Goal: Book appointment/travel/reservation: Register for event/course

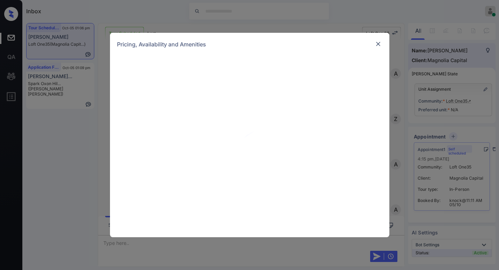
scroll to position [387, 0]
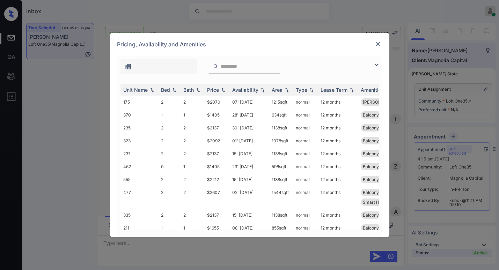
click at [376, 64] on img at bounding box center [376, 65] width 8 height 8
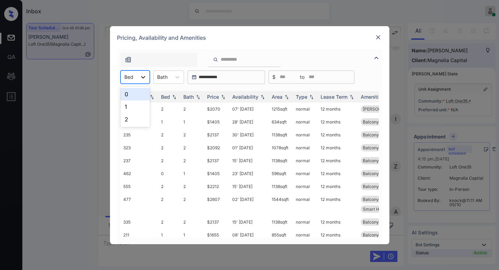
click at [137, 79] on div at bounding box center [143, 77] width 13 height 13
drag, startPoint x: 127, startPoint y: 107, endPoint x: 170, endPoint y: 99, distance: 44.2
click at [127, 107] on div "1" at bounding box center [135, 107] width 29 height 13
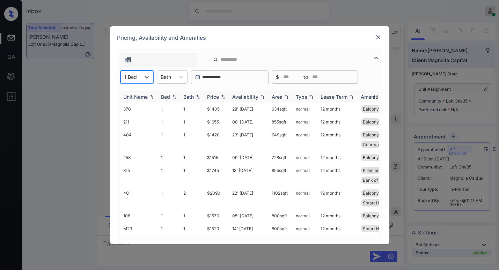
click at [219, 95] on div "Price" at bounding box center [213, 97] width 12 height 6
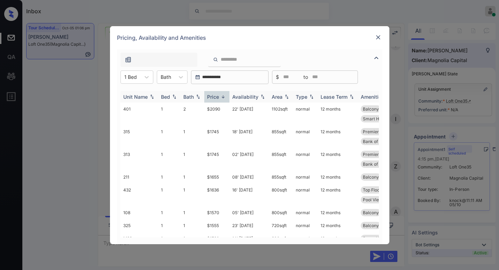
click at [219, 95] on div "Price" at bounding box center [213, 97] width 12 height 6
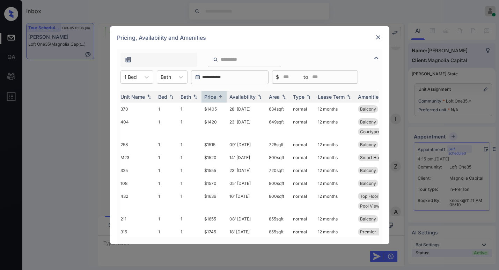
scroll to position [0, 0]
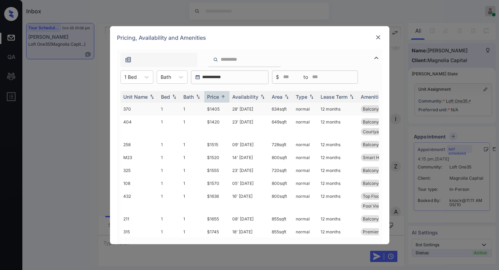
click at [219, 107] on td "$1405" at bounding box center [216, 109] width 25 height 13
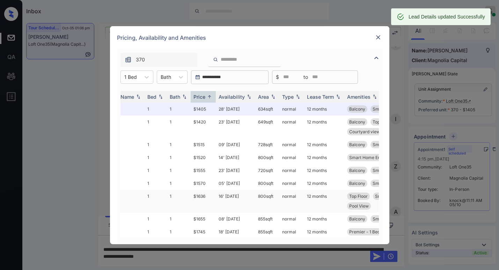
scroll to position [0, 15]
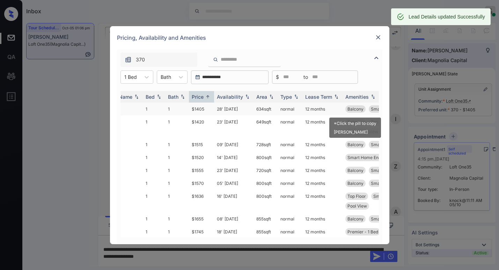
click at [352, 107] on span "Balcony" at bounding box center [356, 109] width 16 height 5
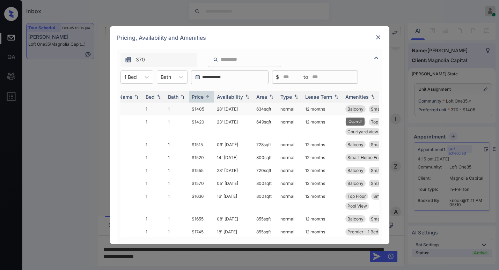
click at [356, 111] on span "Balcony" at bounding box center [356, 109] width 16 height 5
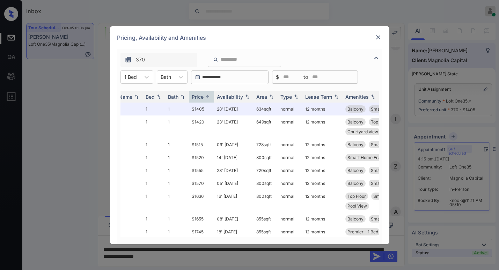
click at [253, 260] on div "**********" at bounding box center [249, 135] width 499 height 270
click at [254, 259] on div "**********" at bounding box center [249, 135] width 499 height 270
click at [379, 37] on img at bounding box center [378, 37] width 7 height 7
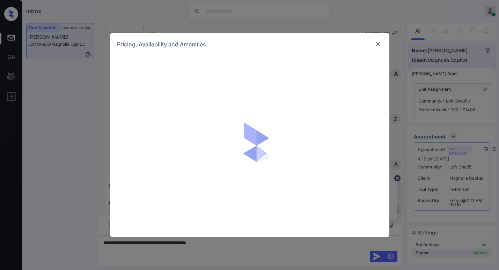
scroll to position [387, 0]
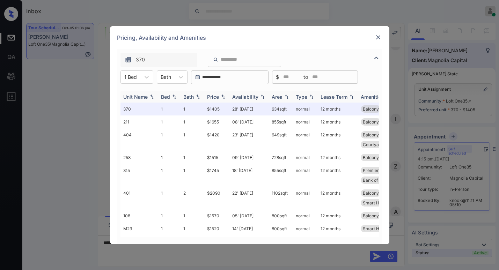
click at [217, 95] on div "Price" at bounding box center [213, 97] width 12 height 6
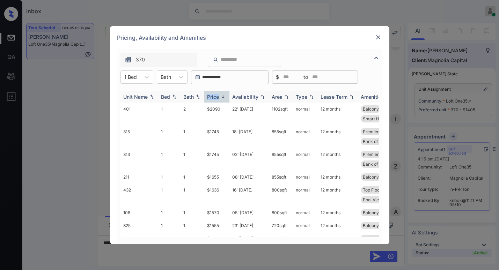
click at [217, 95] on div "Price" at bounding box center [213, 97] width 12 height 6
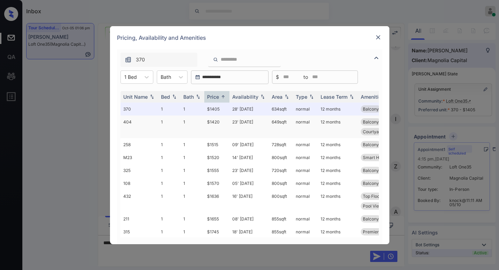
click at [217, 120] on td "$1420" at bounding box center [216, 127] width 25 height 23
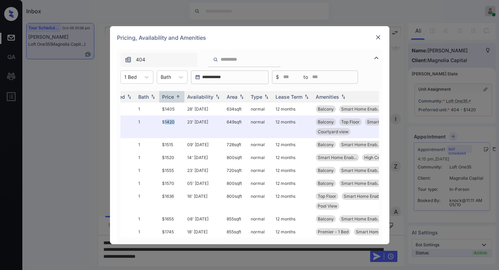
scroll to position [0, 46]
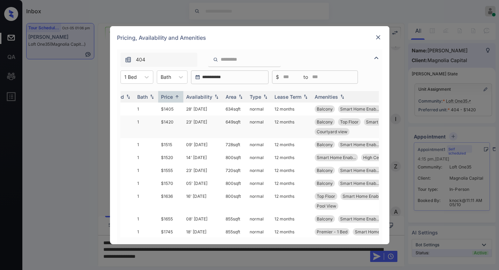
click at [321, 123] on span "Balcony" at bounding box center [325, 121] width 16 height 5
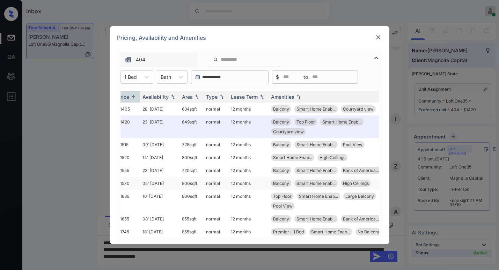
scroll to position [0, 94]
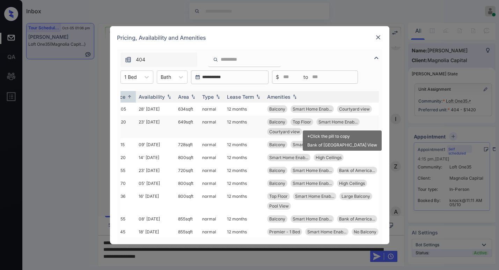
click at [338, 121] on span "Smart Home Enab..." at bounding box center [338, 121] width 39 height 5
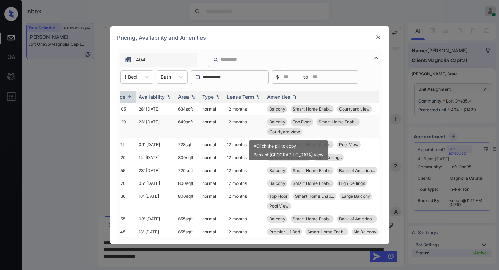
click at [284, 132] on span "Courtyard view" at bounding box center [284, 131] width 31 height 5
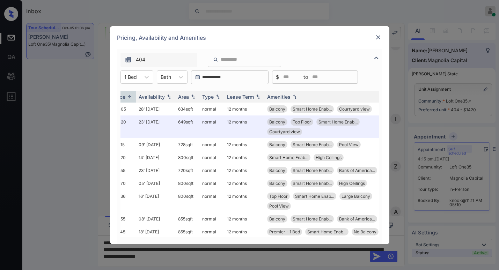
drag, startPoint x: 75, startPoint y: 121, endPoint x: 94, endPoint y: 116, distance: 19.2
click at [75, 121] on div "**********" at bounding box center [249, 135] width 499 height 270
click at [376, 36] on img at bounding box center [378, 37] width 7 height 7
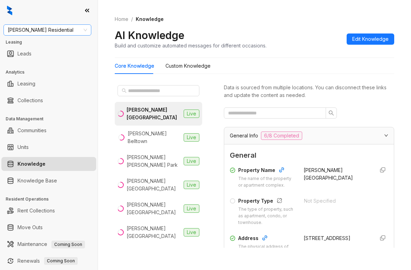
click at [68, 30] on span "Griffis Residential" at bounding box center [47, 30] width 79 height 10
type input "*****"
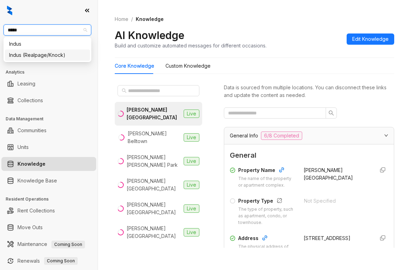
click at [61, 55] on div "Indus (Realpage/Knock)" at bounding box center [47, 55] width 77 height 8
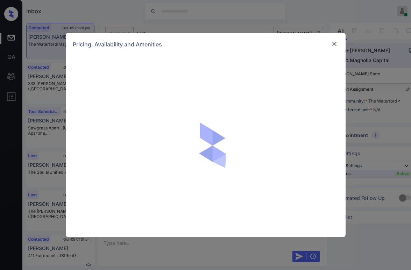
scroll to position [288, 0]
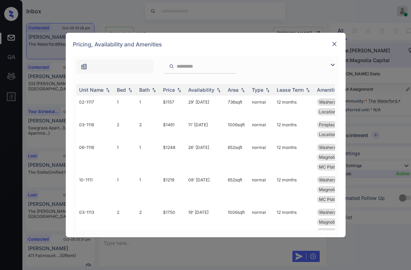
click at [331, 66] on img at bounding box center [332, 65] width 8 height 8
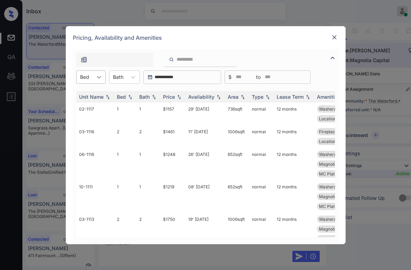
click at [94, 80] on div at bounding box center [99, 77] width 13 height 13
click at [91, 104] on div "2" at bounding box center [90, 107] width 29 height 13
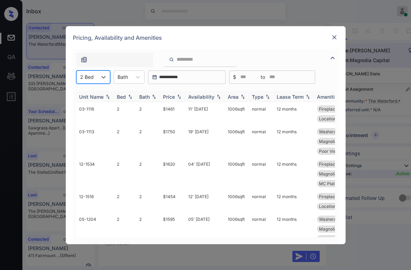
click at [180, 100] on div "Price" at bounding box center [173, 97] width 20 height 6
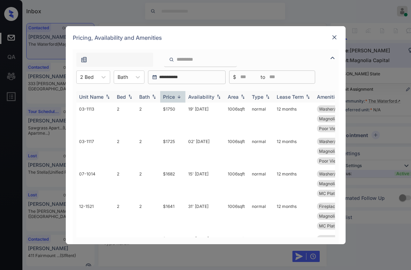
click at [177, 97] on img at bounding box center [178, 96] width 7 height 5
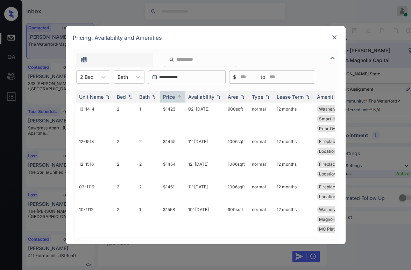
click at [335, 38] on img at bounding box center [334, 37] width 7 height 7
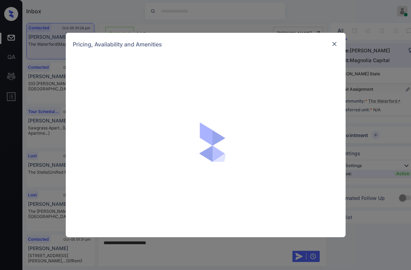
scroll to position [672, 0]
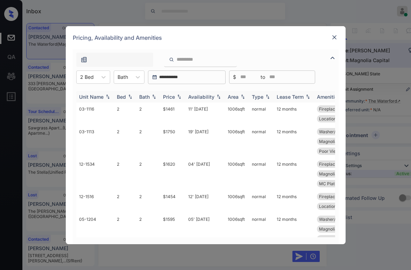
click at [178, 96] on img at bounding box center [178, 96] width 7 height 5
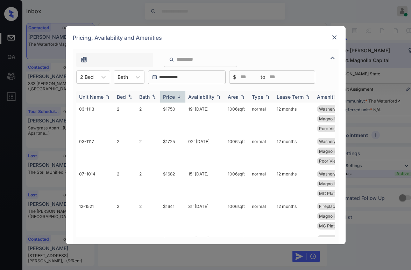
click at [178, 96] on img at bounding box center [178, 96] width 7 height 5
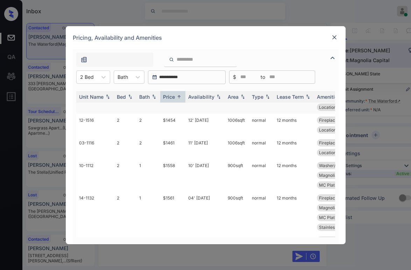
scroll to position [0, 0]
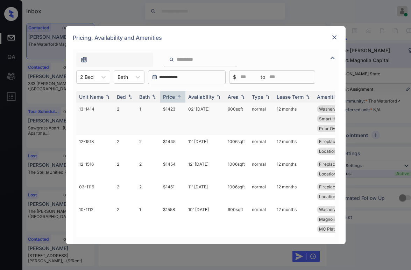
click at [166, 108] on td "$1423" at bounding box center [172, 119] width 25 height 32
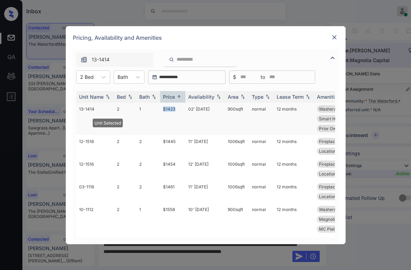
drag, startPoint x: 163, startPoint y: 107, endPoint x: 178, endPoint y: 109, distance: 15.5
click at [178, 109] on td "$1423" at bounding box center [172, 119] width 25 height 32
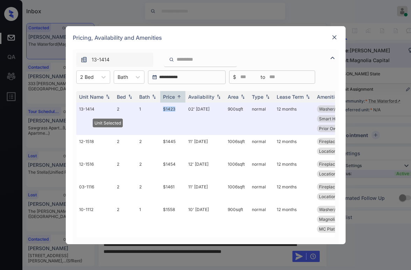
copy td "$1423"
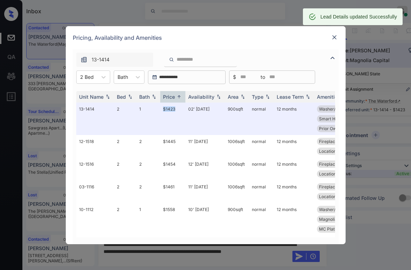
click at [331, 40] on img at bounding box center [334, 37] width 7 height 7
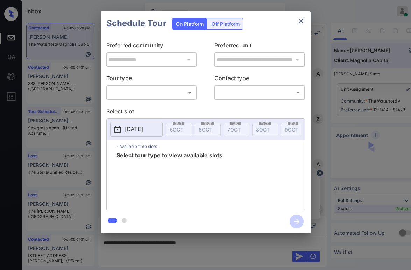
scroll to position [847, 0]
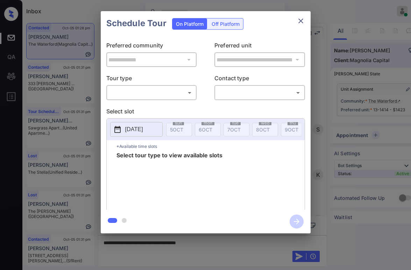
click at [129, 95] on body "Inbox [PERSON_NAME] Online Set yourself offline Set yourself on break Profile S…" at bounding box center [205, 135] width 411 height 270
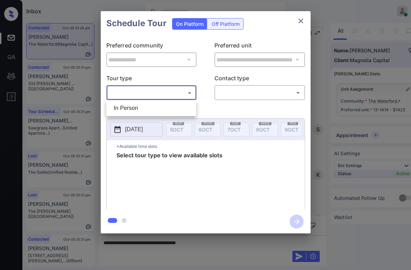
click at [125, 107] on li "In Person" at bounding box center [151, 108] width 86 height 13
type input "********"
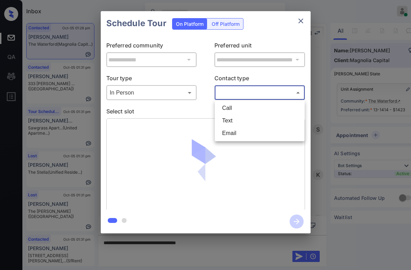
click at [232, 96] on body "Inbox Paolo Gabriel Online Set yourself offline Set yourself on break Profile S…" at bounding box center [205, 135] width 411 height 270
click at [233, 119] on li "Text" at bounding box center [259, 121] width 86 height 13
type input "****"
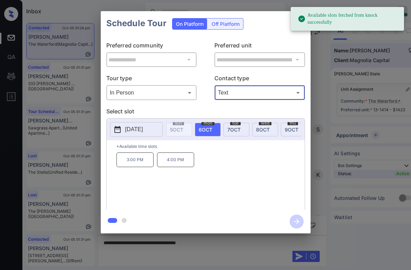
click at [231, 131] on span "7 OCT" at bounding box center [233, 130] width 13 height 6
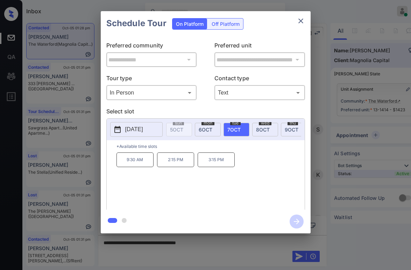
click at [204, 132] on span "6 OCT" at bounding box center [205, 130] width 14 height 6
click at [259, 132] on span "8 OCT" at bounding box center [263, 130] width 14 height 6
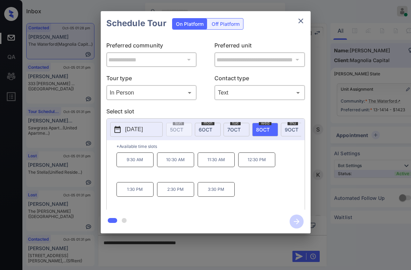
click at [210, 129] on span "6 OCT" at bounding box center [205, 130] width 14 height 6
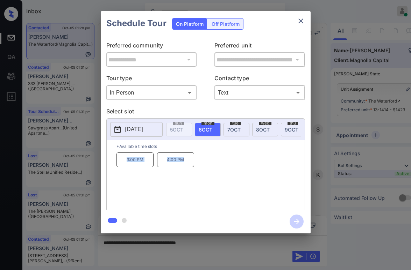
drag, startPoint x: 128, startPoint y: 164, endPoint x: 184, endPoint y: 165, distance: 57.0
click at [184, 165] on div "3:00 PM 4:00 PM" at bounding box center [210, 181] width 188 height 56
click at [218, 171] on div "3:00 PM 4:00 PM" at bounding box center [210, 181] width 188 height 56
drag, startPoint x: 125, startPoint y: 162, endPoint x: 160, endPoint y: 167, distance: 34.9
click at [160, 167] on div "3:00 PM 4:00 PM" at bounding box center [210, 181] width 188 height 56
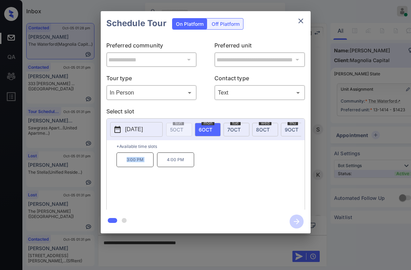
copy p "3:00 PM"
click at [299, 22] on icon "close" at bounding box center [300, 21] width 8 height 8
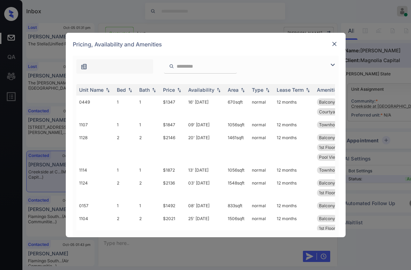
scroll to position [326, 0]
click at [331, 62] on img at bounding box center [332, 65] width 8 height 8
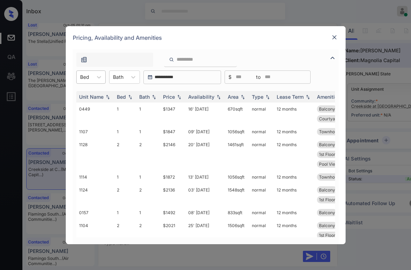
click at [88, 80] on div at bounding box center [84, 76] width 9 height 7
click at [81, 117] on div "2" at bounding box center [90, 119] width 29 height 13
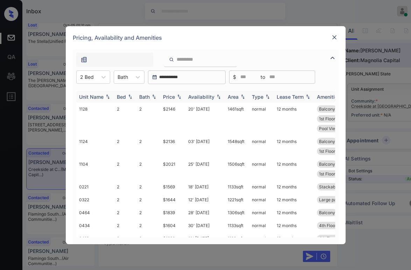
click at [171, 99] on div "Price" at bounding box center [169, 97] width 12 height 6
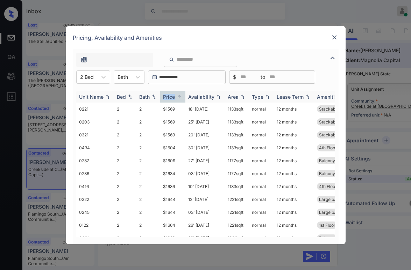
click at [168, 98] on div "Price" at bounding box center [169, 97] width 12 height 6
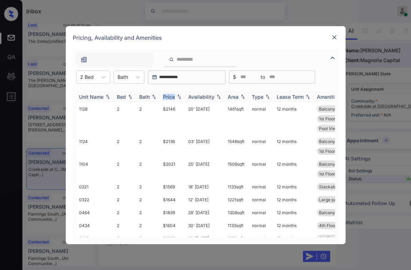
click at [168, 98] on div "Price" at bounding box center [169, 97] width 12 height 6
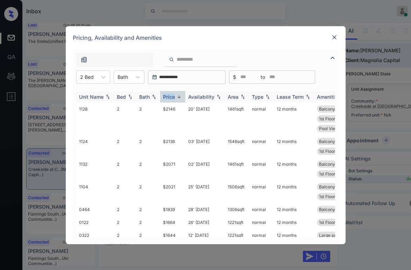
click at [168, 98] on div "Price" at bounding box center [169, 97] width 12 height 6
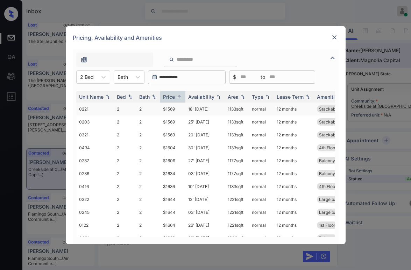
click at [173, 108] on td "$1569" at bounding box center [172, 109] width 25 height 13
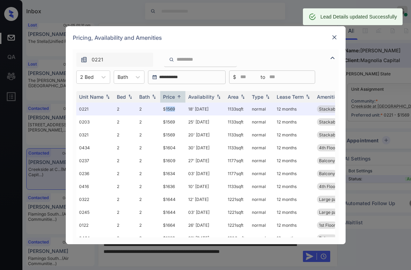
click at [334, 38] on img at bounding box center [334, 37] width 7 height 7
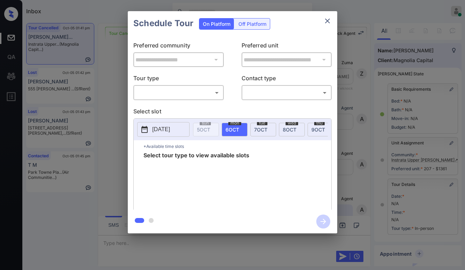
scroll to position [81, 0]
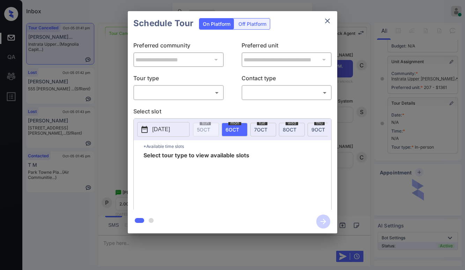
click at [393, 27] on div "**********" at bounding box center [232, 122] width 465 height 245
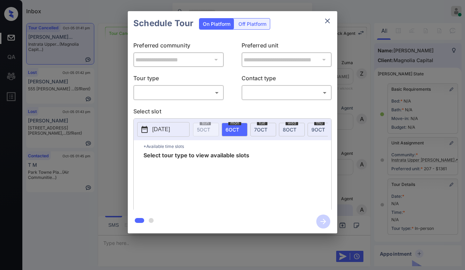
scroll to position [70, 0]
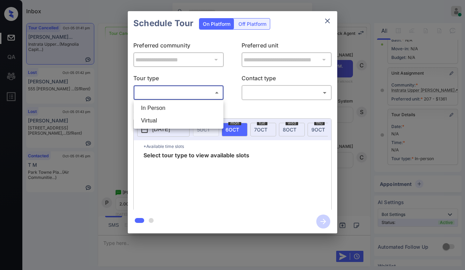
click at [186, 98] on body "Inbox [PERSON_NAME] Online Set yourself offline Set yourself on break Profile S…" at bounding box center [232, 135] width 465 height 270
click at [175, 108] on li "In Person" at bounding box center [179, 108] width 86 height 13
type input "********"
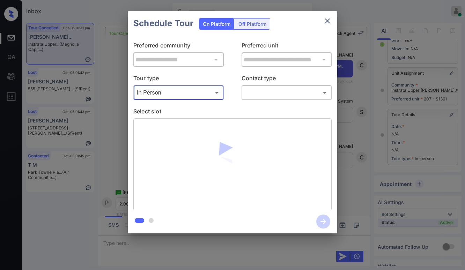
click at [260, 93] on body "Inbox Paolo Gabriel Online Set yourself offline Set yourself on break Profile S…" at bounding box center [232, 135] width 465 height 270
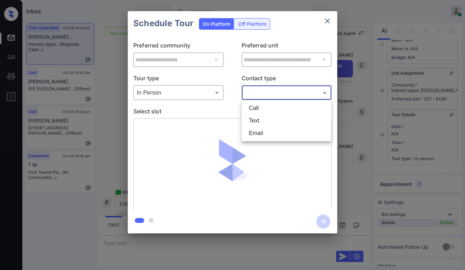
click at [261, 119] on li "Text" at bounding box center [287, 121] width 86 height 13
type input "****"
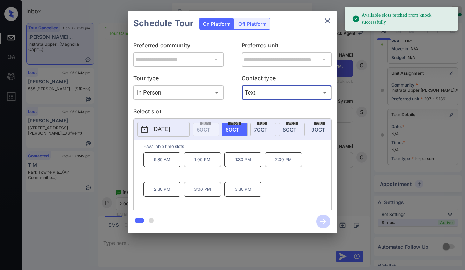
click at [286, 128] on span "8 OCT" at bounding box center [290, 130] width 14 height 6
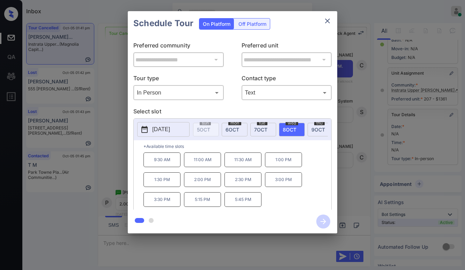
click at [202, 182] on p "2:00 PM" at bounding box center [202, 180] width 37 height 15
click at [322, 219] on icon "button" at bounding box center [324, 222] width 14 height 14
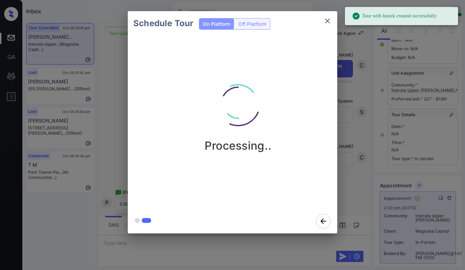
click at [290, 165] on div "Processing.." at bounding box center [238, 123] width 221 height 174
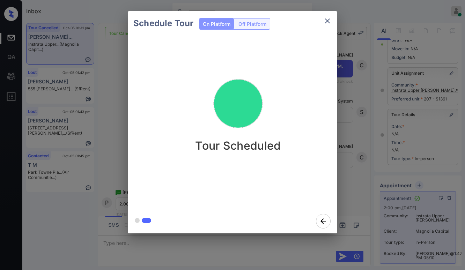
click at [349, 132] on div "Schedule Tour On Platform Off Platform Tour Scheduled" at bounding box center [232, 122] width 465 height 245
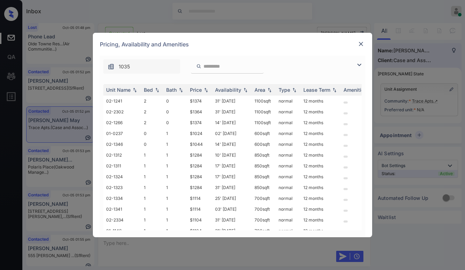
scroll to position [1096, 0]
click at [358, 43] on img at bounding box center [361, 44] width 7 height 7
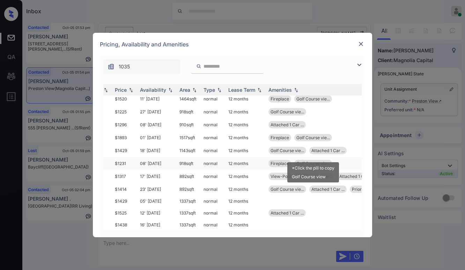
scroll to position [183, 75]
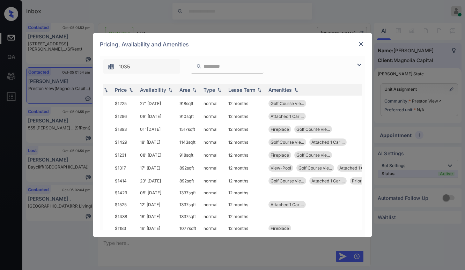
click at [359, 48] on div at bounding box center [361, 44] width 8 height 9
click at [361, 44] on img at bounding box center [361, 44] width 7 height 7
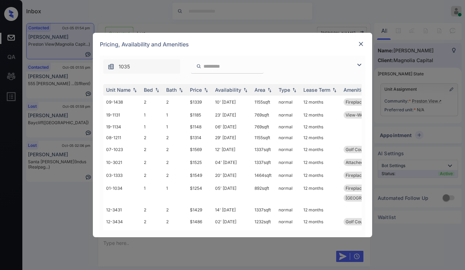
scroll to position [1356, 0]
click at [358, 63] on img at bounding box center [359, 65] width 8 height 8
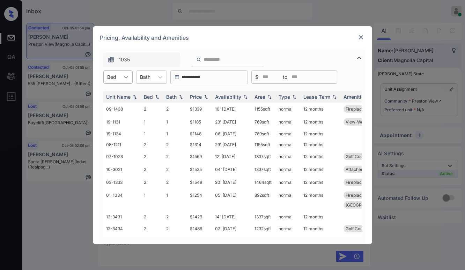
click at [128, 75] on icon at bounding box center [126, 77] width 7 height 7
click at [110, 96] on div "1" at bounding box center [117, 94] width 29 height 13
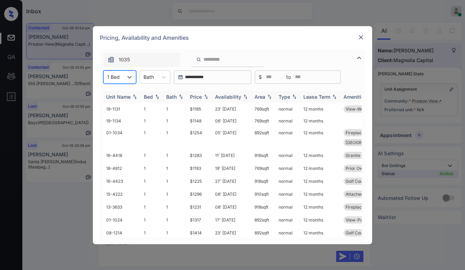
click at [204, 97] on img at bounding box center [206, 96] width 7 height 5
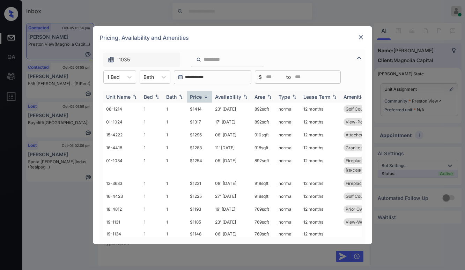
click at [204, 97] on img at bounding box center [206, 96] width 7 height 5
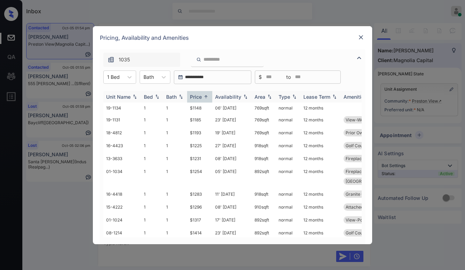
click at [202, 98] on div "Price" at bounding box center [200, 97] width 20 height 6
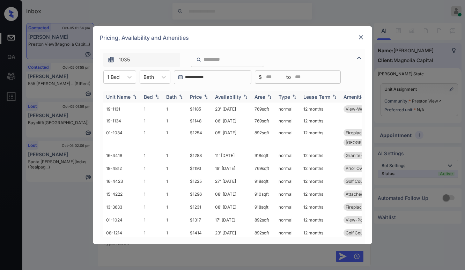
click at [202, 98] on div "Price" at bounding box center [200, 97] width 20 height 6
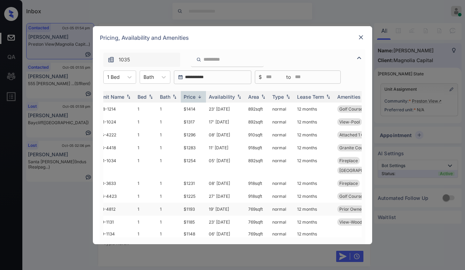
scroll to position [0, 0]
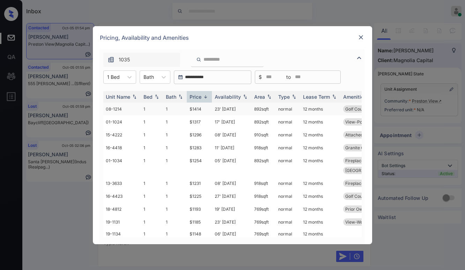
click at [200, 107] on td "$1414" at bounding box center [199, 109] width 25 height 13
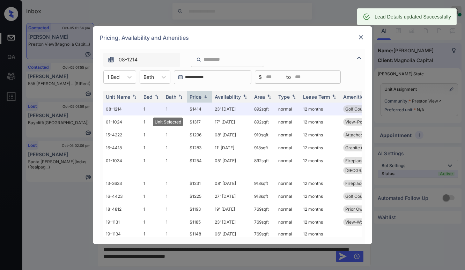
click at [365, 38] on div at bounding box center [361, 37] width 8 height 8
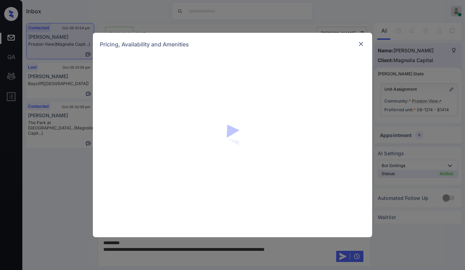
scroll to position [1356, 0]
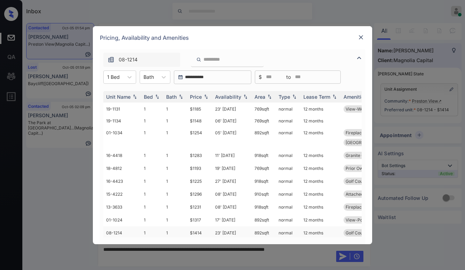
drag, startPoint x: 254, startPoint y: 222, endPoint x: 270, endPoint y: 223, distance: 16.8
click at [270, 227] on td "892 sqft" at bounding box center [264, 233] width 24 height 13
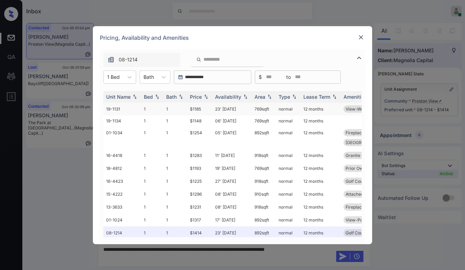
copy td "892 sqft"
click at [364, 37] on img at bounding box center [361, 37] width 7 height 7
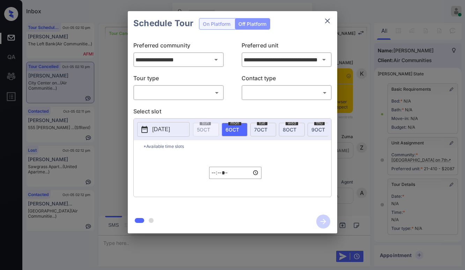
scroll to position [70, 0]
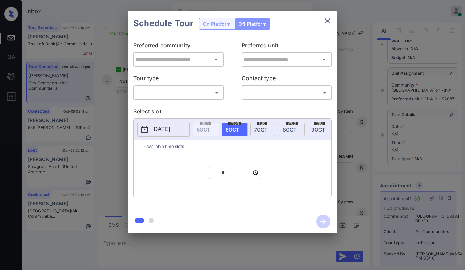
type input "**********"
click at [327, 21] on icon "close" at bounding box center [327, 21] width 5 height 5
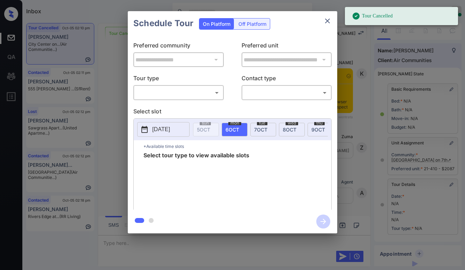
scroll to position [81, 0]
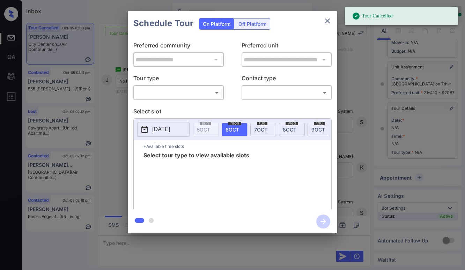
click at [200, 91] on body "Tour Cancelled Inbox [PERSON_NAME] Online Set yourself offline Set yourself on …" at bounding box center [232, 135] width 465 height 270
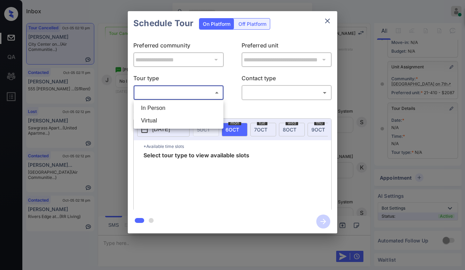
click at [183, 104] on li "In Person" at bounding box center [179, 108] width 86 height 13
type input "********"
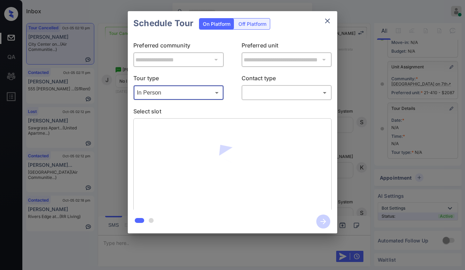
click at [254, 93] on body "Inbox [PERSON_NAME] Online Set yourself offline Set yourself on break Profile S…" at bounding box center [232, 135] width 465 height 270
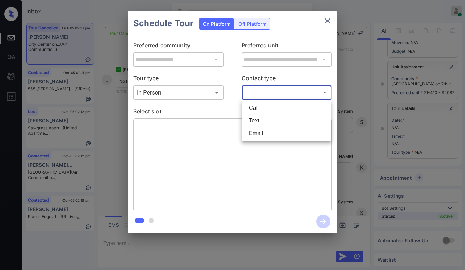
click at [256, 118] on li "Text" at bounding box center [287, 121] width 86 height 13
type input "****"
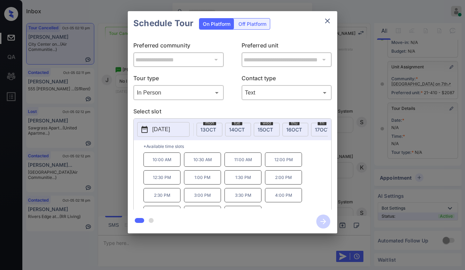
scroll to position [0, 236]
click at [309, 130] on span "[DATE]" at bounding box center [312, 130] width 15 height 6
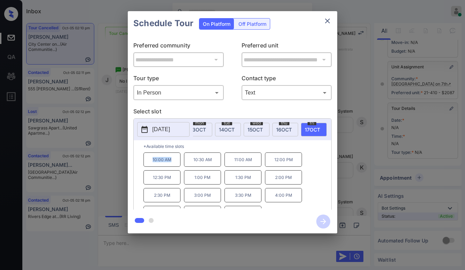
drag, startPoint x: 150, startPoint y: 162, endPoint x: 173, endPoint y: 166, distance: 23.8
click at [173, 166] on p "10:00 AM" at bounding box center [162, 160] width 37 height 14
copy p "10:00 AM"
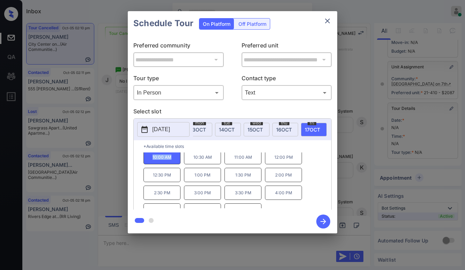
scroll to position [0, 0]
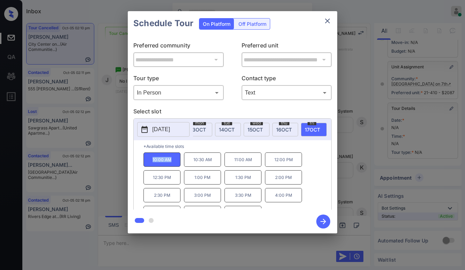
click at [328, 22] on icon "close" at bounding box center [328, 21] width 8 height 8
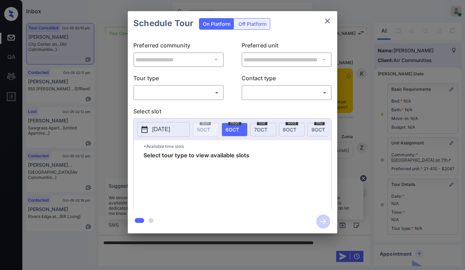
scroll to position [81, 0]
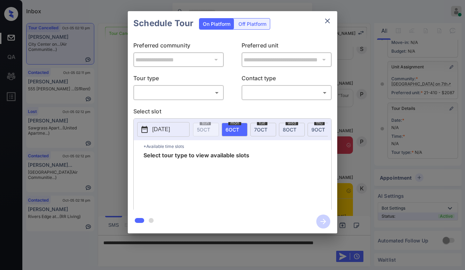
click at [206, 96] on body "Inbox Paolo Gabriel Online Set yourself offline Set yourself on break Profile S…" at bounding box center [232, 135] width 465 height 270
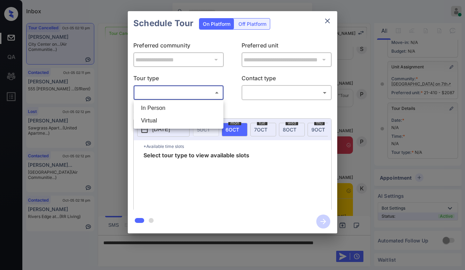
click at [183, 112] on li "In Person" at bounding box center [179, 108] width 86 height 13
type input "********"
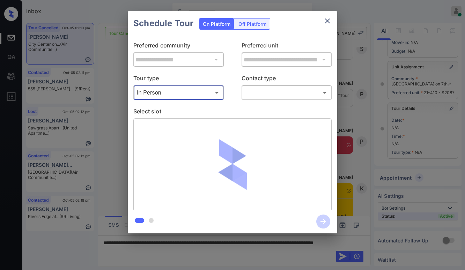
click at [255, 92] on body "Inbox Paolo Gabriel Online Set yourself offline Set yourself on break Profile S…" at bounding box center [232, 135] width 465 height 270
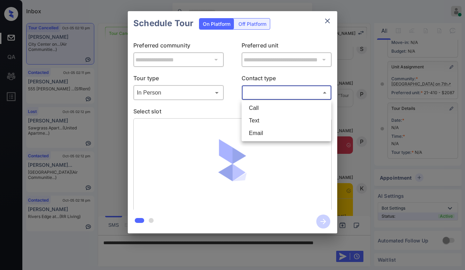
click at [267, 119] on li "Text" at bounding box center [287, 121] width 86 height 13
type input "****"
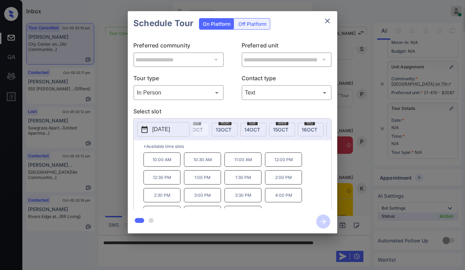
scroll to position [0, 226]
click at [314, 129] on div "fri 17 OCT" at bounding box center [324, 130] width 26 height 14
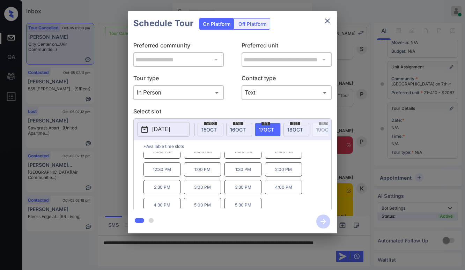
scroll to position [12, 0]
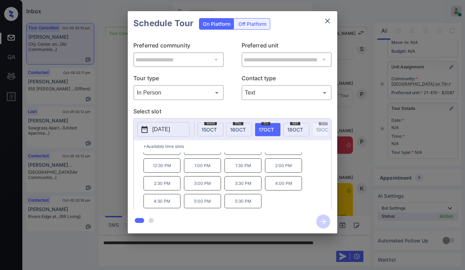
click at [329, 20] on icon "close" at bounding box center [328, 21] width 8 height 8
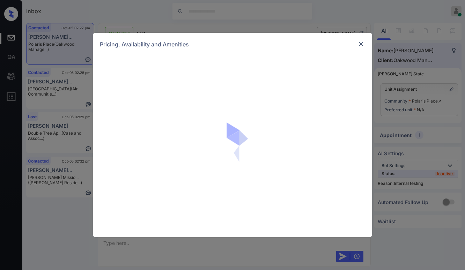
scroll to position [1482, 0]
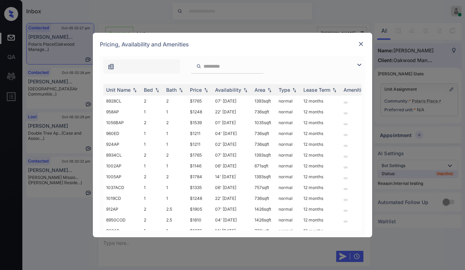
click at [358, 62] on img at bounding box center [359, 65] width 8 height 8
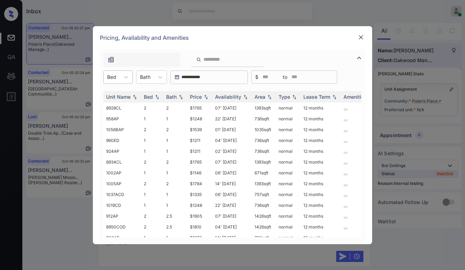
click at [114, 79] on div at bounding box center [111, 76] width 9 height 7
click at [115, 103] on div "2" at bounding box center [117, 107] width 29 height 13
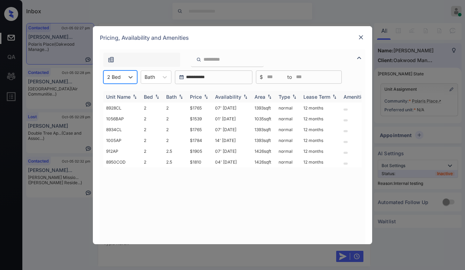
click at [195, 98] on div "Price" at bounding box center [196, 97] width 12 height 6
click at [195, 152] on td "$1810" at bounding box center [199, 151] width 25 height 11
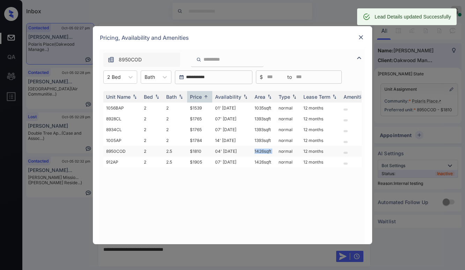
drag, startPoint x: 255, startPoint y: 152, endPoint x: 275, endPoint y: 152, distance: 20.6
click at [275, 152] on tr "8950COD 2 2.5 $1810 04' Aug 25 1426 sqft normal 12 months" at bounding box center [285, 151] width 365 height 11
copy td "1426 sqft"
click at [362, 34] on img at bounding box center [361, 37] width 7 height 7
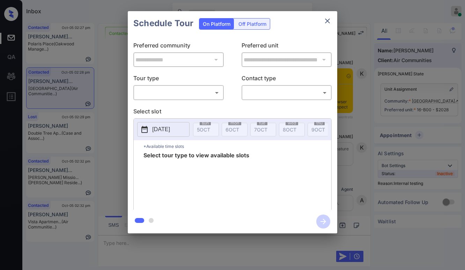
scroll to position [4207, 0]
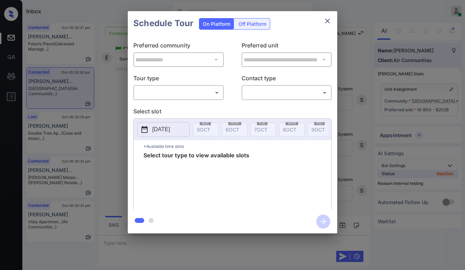
click at [189, 96] on body "Inbox Paolo Gabriel Online Set yourself offline Set yourself on break Profile S…" at bounding box center [232, 135] width 465 height 270
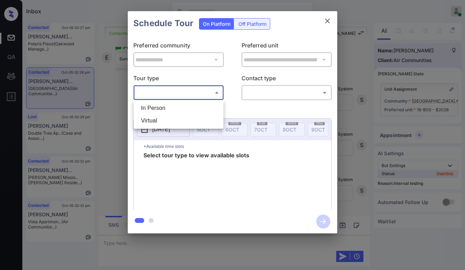
click at [167, 121] on li "Virtual" at bounding box center [179, 121] width 86 height 13
type input "*******"
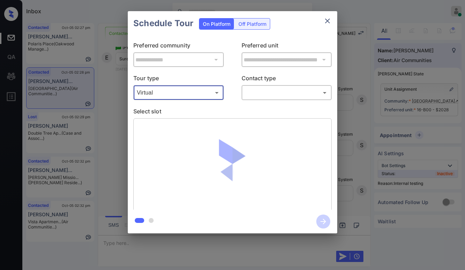
click at [256, 93] on body "Inbox Paolo Gabriel Online Set yourself offline Set yourself on break Profile S…" at bounding box center [232, 135] width 465 height 270
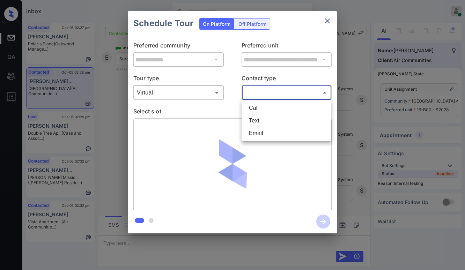
click at [260, 121] on li "Text" at bounding box center [287, 121] width 86 height 13
type input "****"
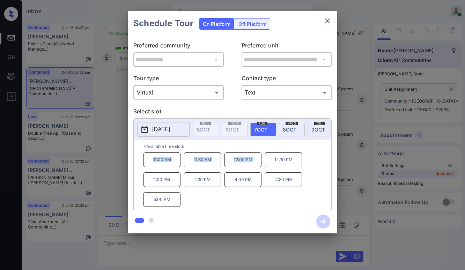
drag, startPoint x: 152, startPoint y: 165, endPoint x: 267, endPoint y: 169, distance: 115.4
click at [267, 169] on div "11:00 AM 11:30 AM 12:00 PM 12:30 PM 1:00 PM 1:30 PM 4:00 PM 4:30 PM 5:00 PM" at bounding box center [238, 181] width 188 height 56
copy div "11:00 AM 11:30 AM 12:00 PM"
click at [275, 110] on p "Select slot" at bounding box center [232, 112] width 198 height 11
drag, startPoint x: 151, startPoint y: 163, endPoint x: 257, endPoint y: 162, distance: 106.2
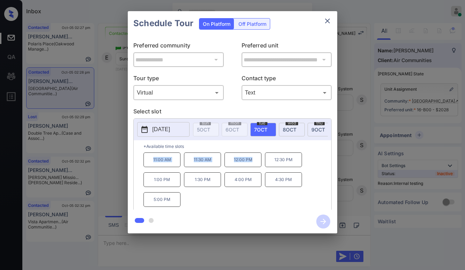
click at [252, 167] on div "11:00 AM 11:30 AM 12:00 PM 12:30 PM 1:00 PM 1:30 PM 4:00 PM 4:30 PM 5:00 PM" at bounding box center [238, 181] width 188 height 56
copy div "11:00 AM 11:30 AM 12:00 PM"
click at [332, 20] on icon "close" at bounding box center [328, 21] width 8 height 8
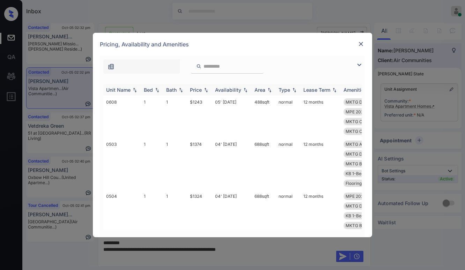
scroll to position [623, 0]
click at [360, 64] on img at bounding box center [359, 65] width 8 height 8
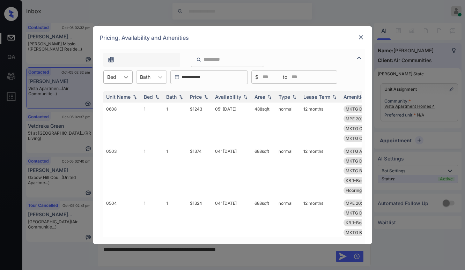
click at [129, 75] on icon at bounding box center [126, 77] width 7 height 7
click at [121, 90] on div "1" at bounding box center [117, 94] width 29 height 13
click at [204, 96] on img at bounding box center [206, 96] width 7 height 5
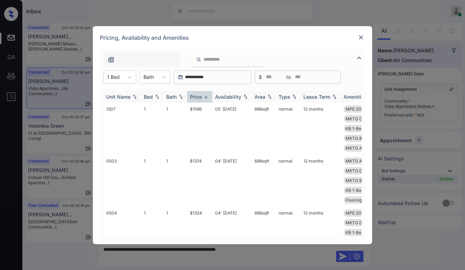
click at [204, 96] on img at bounding box center [206, 96] width 7 height 5
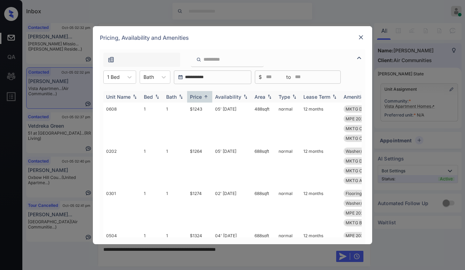
click at [192, 98] on div "Price" at bounding box center [196, 97] width 12 height 6
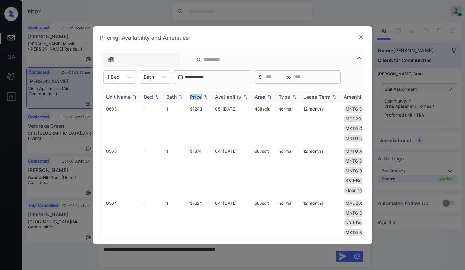
click at [192, 98] on div "Price" at bounding box center [196, 97] width 12 height 6
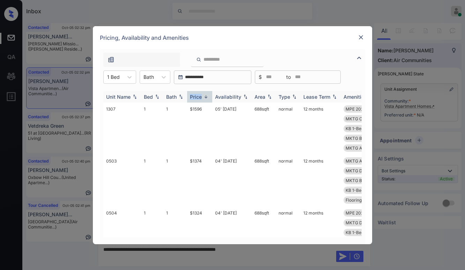
click at [193, 97] on div "Price" at bounding box center [196, 97] width 12 height 6
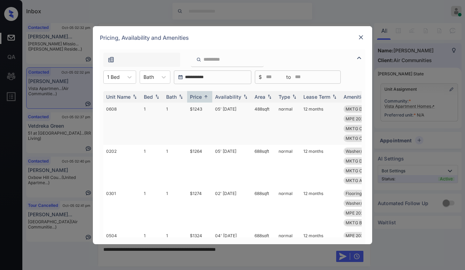
click at [203, 110] on td "$1243" at bounding box center [199, 124] width 25 height 42
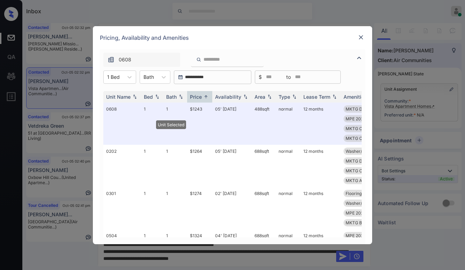
click at [362, 40] on img at bounding box center [361, 37] width 7 height 7
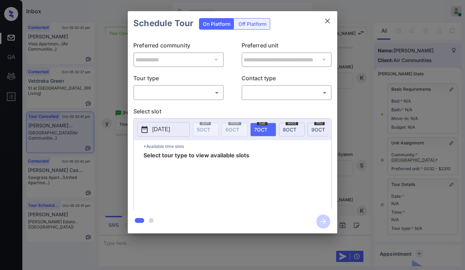
scroll to position [76, 0]
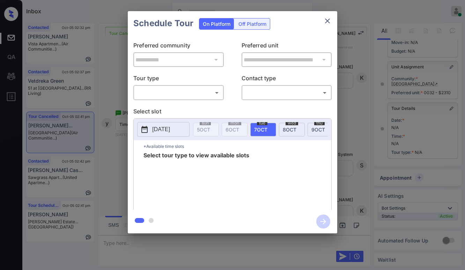
click at [205, 94] on body "Inbox [PERSON_NAME] Online Set yourself offline Set yourself on break Profile S…" at bounding box center [232, 135] width 465 height 270
click at [172, 113] on li "In Person" at bounding box center [179, 108] width 86 height 13
type input "********"
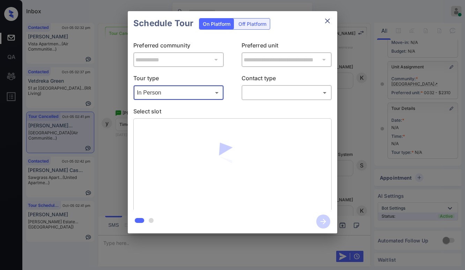
click at [266, 94] on body "Inbox [PERSON_NAME] Online Set yourself offline Set yourself on break Profile S…" at bounding box center [232, 135] width 465 height 270
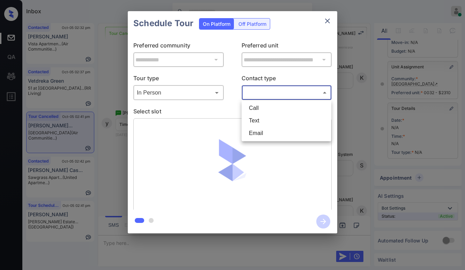
click at [265, 116] on li "Text" at bounding box center [287, 121] width 86 height 13
type input "****"
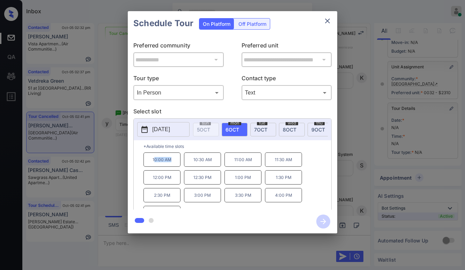
drag, startPoint x: 154, startPoint y: 160, endPoint x: 172, endPoint y: 164, distance: 17.6
click at [172, 164] on p "10:00 AM" at bounding box center [162, 160] width 37 height 14
click at [212, 150] on p "*Available time slots" at bounding box center [238, 146] width 188 height 12
drag, startPoint x: 151, startPoint y: 161, endPoint x: 180, endPoint y: 161, distance: 29.0
click at [177, 163] on p "10:00 AM" at bounding box center [162, 160] width 37 height 14
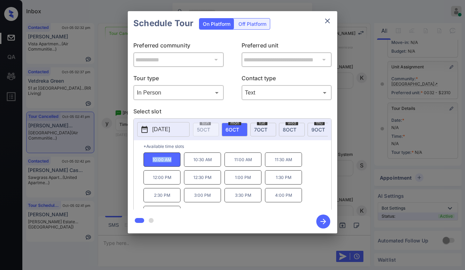
copy p "10:00 AM"
click at [328, 19] on icon "close" at bounding box center [328, 21] width 8 height 8
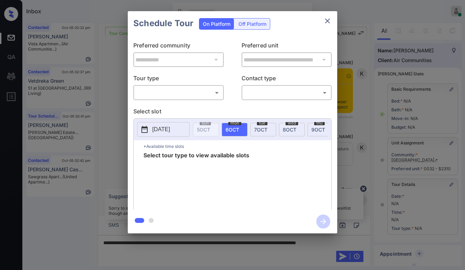
scroll to position [76, 0]
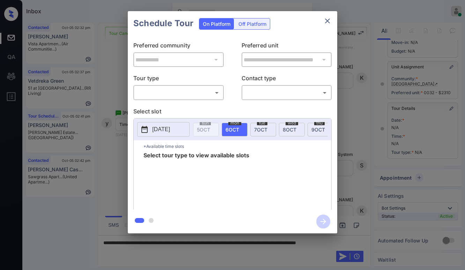
click at [178, 93] on body "Inbox Paolo Gabriel Online Set yourself offline Set yourself on break Profile S…" at bounding box center [232, 135] width 465 height 270
click at [163, 114] on li "In Person" at bounding box center [179, 108] width 86 height 13
type input "********"
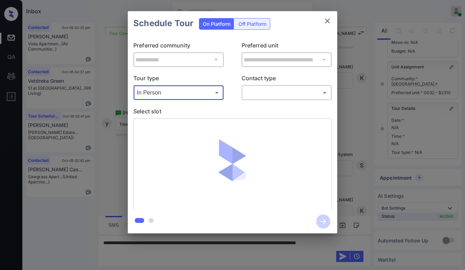
click at [249, 92] on body "Inbox Paolo Gabriel Online Set yourself offline Set yourself on break Profile S…" at bounding box center [232, 135] width 465 height 270
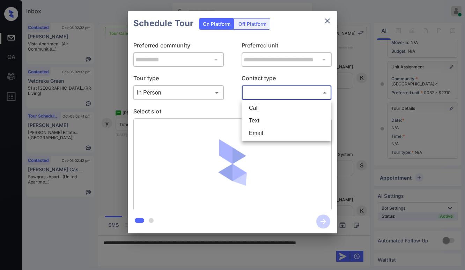
click at [253, 119] on li "Text" at bounding box center [287, 121] width 86 height 13
type input "****"
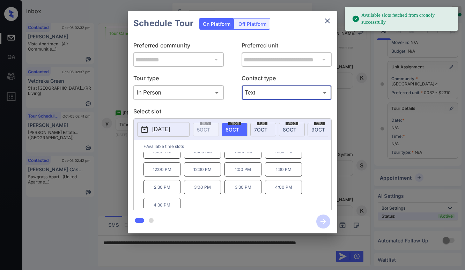
scroll to position [12, 0]
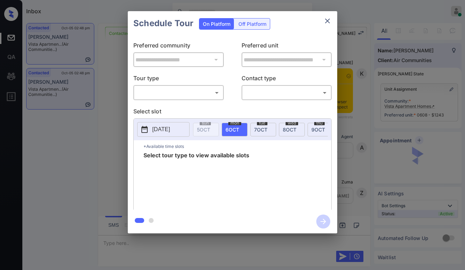
scroll to position [1074, 0]
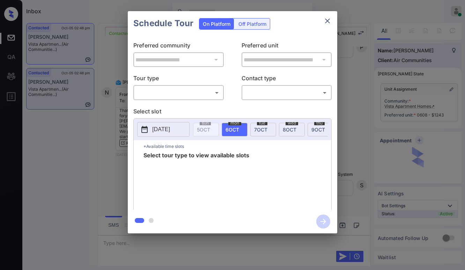
click at [171, 92] on body "Inbox [PERSON_NAME] Online Set yourself offline Set yourself on break Profile S…" at bounding box center [232, 135] width 465 height 270
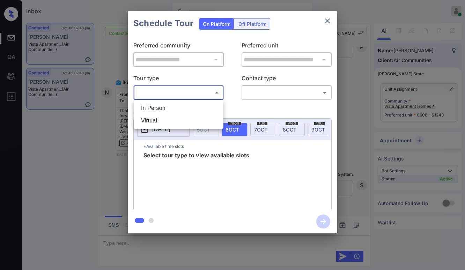
click at [156, 107] on li "In Person" at bounding box center [179, 108] width 86 height 13
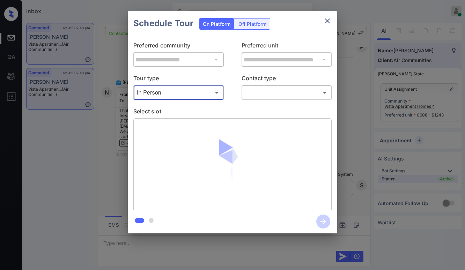
click at [171, 86] on div "In Person ******** ​" at bounding box center [178, 92] width 90 height 15
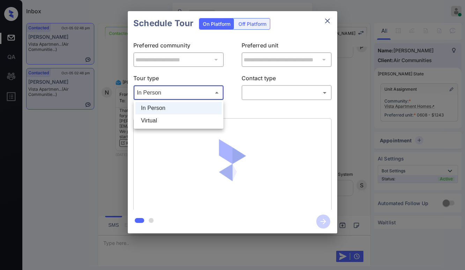
click at [171, 90] on body "Inbox [PERSON_NAME] Online Set yourself offline Set yourself on break Profile S…" at bounding box center [232, 135] width 465 height 270
click at [165, 117] on li "Virtual" at bounding box center [179, 121] width 86 height 13
type input "*******"
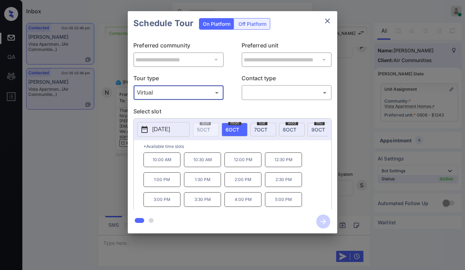
click at [251, 90] on body "Inbox [PERSON_NAME] Online Set yourself offline Set yourself on break Profile S…" at bounding box center [232, 135] width 465 height 270
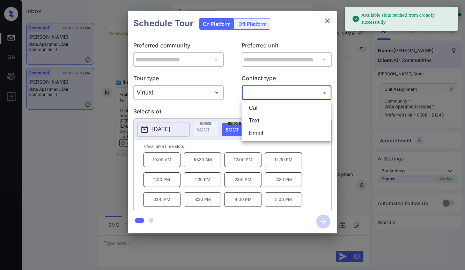
click at [258, 118] on li "Text" at bounding box center [287, 121] width 86 height 13
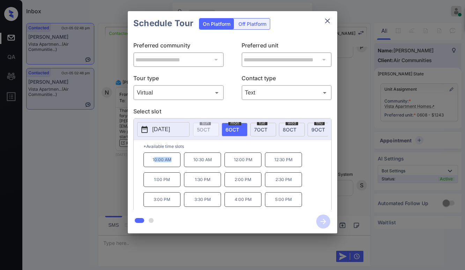
drag, startPoint x: 154, startPoint y: 162, endPoint x: 172, endPoint y: 166, distance: 18.9
click at [172, 166] on p "10:00 AM" at bounding box center [162, 160] width 37 height 15
click at [201, 110] on p "Select slot" at bounding box center [232, 112] width 198 height 11
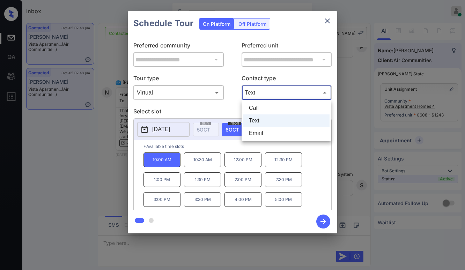
click at [261, 95] on body "Inbox Paolo Gabriel Online Set yourself offline Set yourself on break Profile S…" at bounding box center [232, 135] width 465 height 270
click at [253, 132] on li "Email" at bounding box center [287, 133] width 86 height 13
type input "*****"
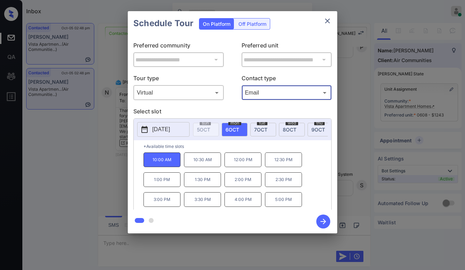
click at [183, 106] on div "**********" at bounding box center [233, 123] width 210 height 174
drag, startPoint x: 151, startPoint y: 162, endPoint x: 176, endPoint y: 171, distance: 27.5
click at [176, 167] on p "10:00 AM" at bounding box center [162, 160] width 37 height 15
copy p "10:00 AM"
click at [317, 182] on div "10:00 AM 10:30 AM 12:00 PM 12:30 PM 1:00 PM 1:30 PM 2:00 PM 2:30 PM 3:00 PM 3:3…" at bounding box center [238, 181] width 188 height 56
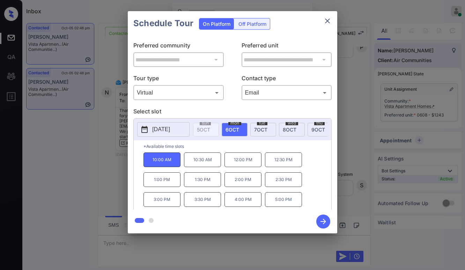
click at [317, 180] on div "10:00 AM 10:30 AM 12:00 PM 12:30 PM 1:00 PM 1:30 PM 2:00 PM 2:30 PM 3:00 PM 3:3…" at bounding box center [238, 181] width 188 height 56
click at [346, 167] on div "**********" at bounding box center [232, 122] width 465 height 245
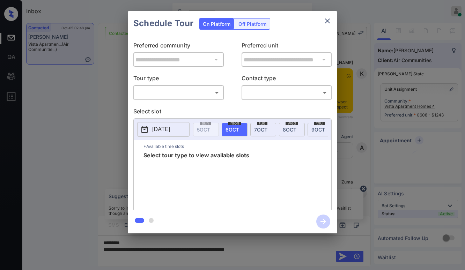
scroll to position [1074, 0]
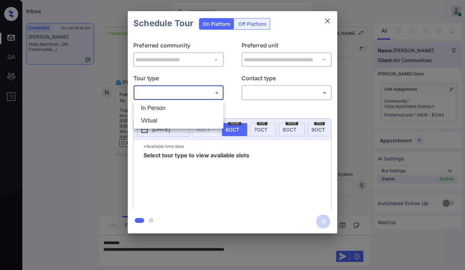
click at [194, 95] on body "Inbox [PERSON_NAME] Online Set yourself offline Set yourself on break Profile S…" at bounding box center [232, 135] width 465 height 270
click at [182, 112] on li "In Person" at bounding box center [179, 108] width 86 height 13
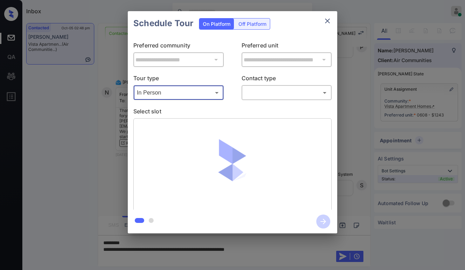
drag, startPoint x: 215, startPoint y: 99, endPoint x: 206, endPoint y: 103, distance: 9.5
click at [214, 99] on div "In Person ******** ​" at bounding box center [178, 92] width 90 height 15
click at [184, 95] on body "Inbox [PERSON_NAME] Online Set yourself offline Set yourself on break Profile S…" at bounding box center [232, 135] width 465 height 270
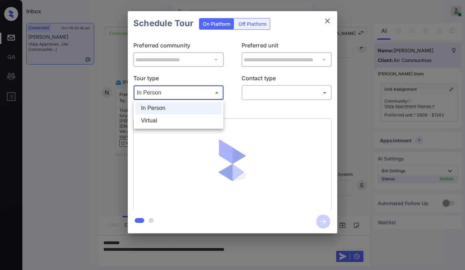
click at [169, 120] on li "Virtual" at bounding box center [179, 121] width 86 height 13
type input "*******"
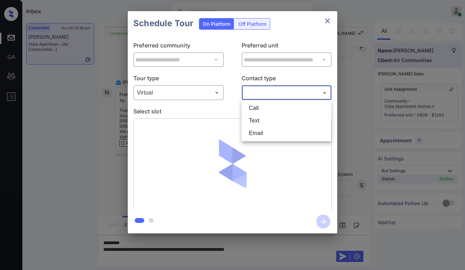
click at [267, 95] on body "Inbox [PERSON_NAME] Online Set yourself offline Set yourself on break Profile S…" at bounding box center [232, 135] width 465 height 270
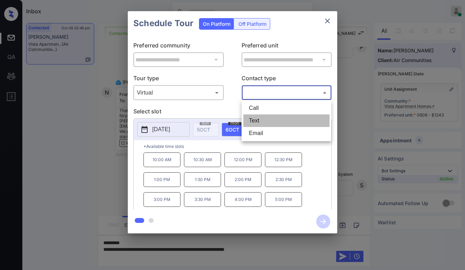
click at [261, 116] on li "Text" at bounding box center [287, 121] width 86 height 13
type input "****"
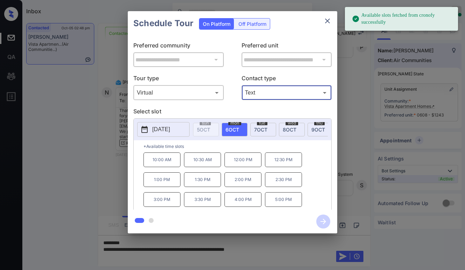
click at [354, 186] on div "**********" at bounding box center [232, 122] width 465 height 245
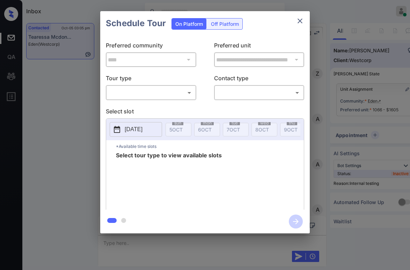
scroll to position [2107, 0]
click at [148, 91] on body "Inbox Paolo Gabriel Online Set yourself offline Set yourself on break Profile S…" at bounding box center [205, 135] width 410 height 270
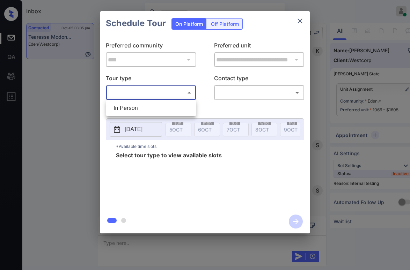
click at [143, 110] on li "In Person" at bounding box center [151, 108] width 86 height 13
type input "********"
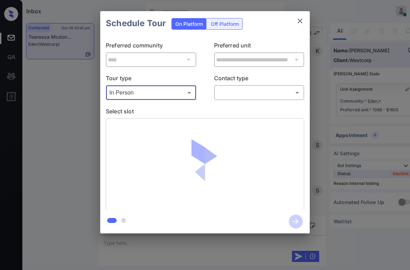
click at [239, 96] on body "Inbox Paolo Gabriel Online Set yourself offline Set yourself on break Profile S…" at bounding box center [205, 135] width 410 height 270
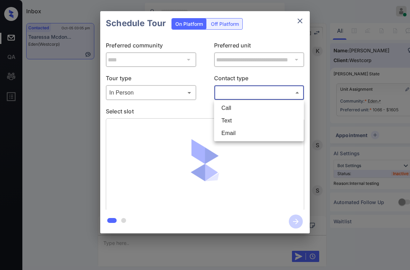
click at [239, 118] on li "Text" at bounding box center [259, 121] width 86 height 13
type input "****"
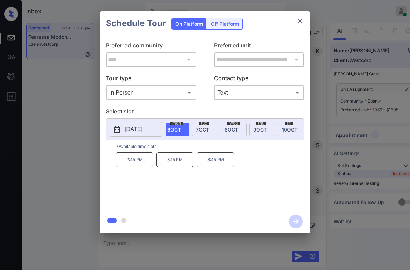
scroll to position [0, 21]
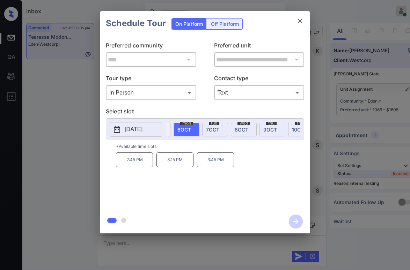
click at [184, 129] on span "6 OCT" at bounding box center [184, 130] width 14 height 6
drag, startPoint x: 126, startPoint y: 164, endPoint x: 233, endPoint y: 164, distance: 106.9
click at [233, 164] on div "2:45 PM 3:15 PM 3:45 PM" at bounding box center [210, 181] width 188 height 56
copy div "2:45 PM 3:15 PM 3:45 PM"
click at [302, 21] on icon "close" at bounding box center [300, 21] width 8 height 8
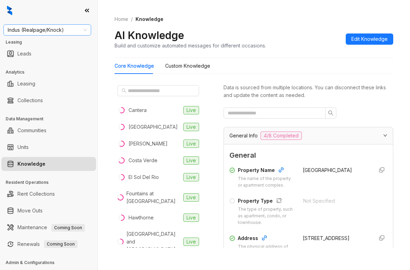
click at [72, 28] on span "Indus (Realpage/Knock)" at bounding box center [47, 30] width 79 height 10
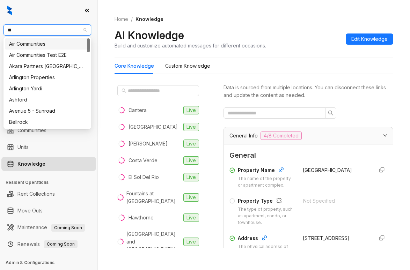
type input "***"
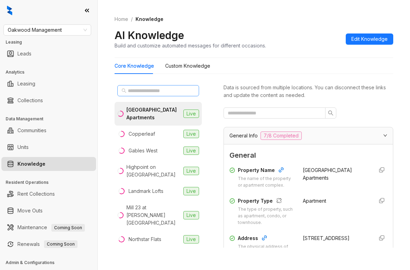
click at [156, 87] on span at bounding box center [158, 90] width 82 height 11
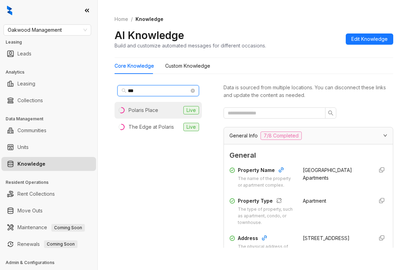
type input "***"
click at [160, 111] on li "Polaris Place Live" at bounding box center [158, 110] width 87 height 17
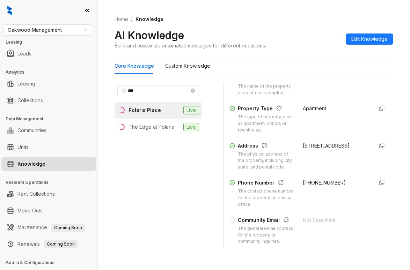
scroll to position [105, 0]
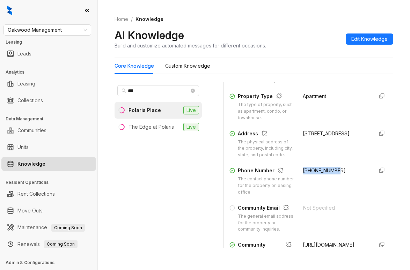
drag, startPoint x: 295, startPoint y: 184, endPoint x: 284, endPoint y: 148, distance: 37.1
click at [329, 185] on div "Phone Number The contact phone number for the property or leasing office. [PHON…" at bounding box center [309, 181] width 158 height 29
copy span "[PHONE_NUMBER]"
